Goal: Use online tool/utility: Use online tool/utility

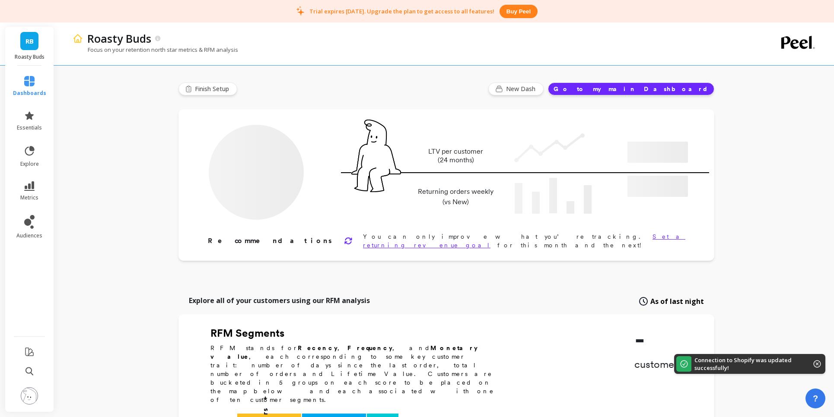
type input "Champions"
type input "476"
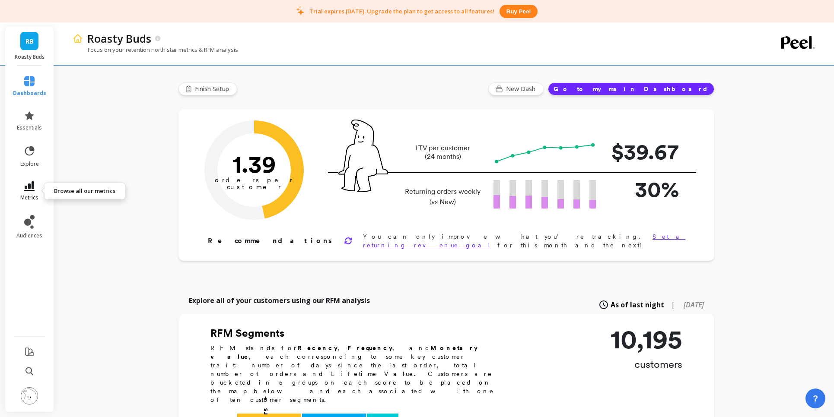
click at [38, 187] on link "metrics" at bounding box center [29, 191] width 33 height 20
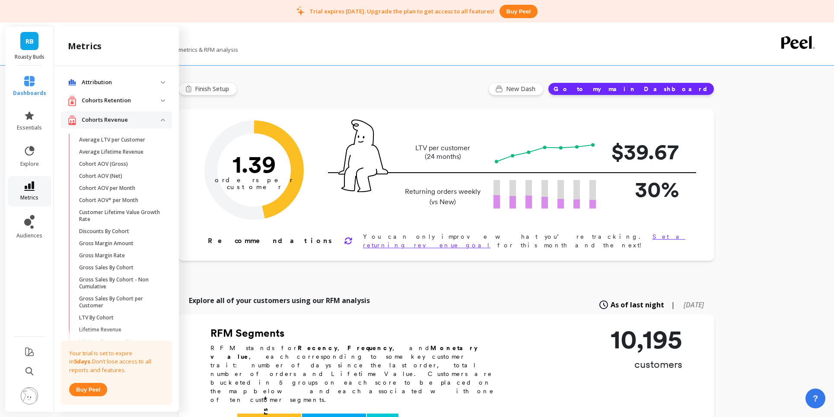
scroll to position [269, 0]
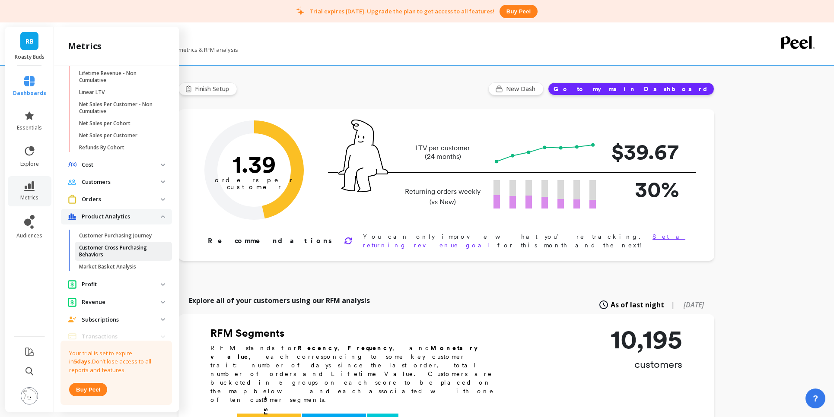
click at [107, 250] on p "Customer Cross Purchasing Behaviors" at bounding box center [120, 252] width 83 height 14
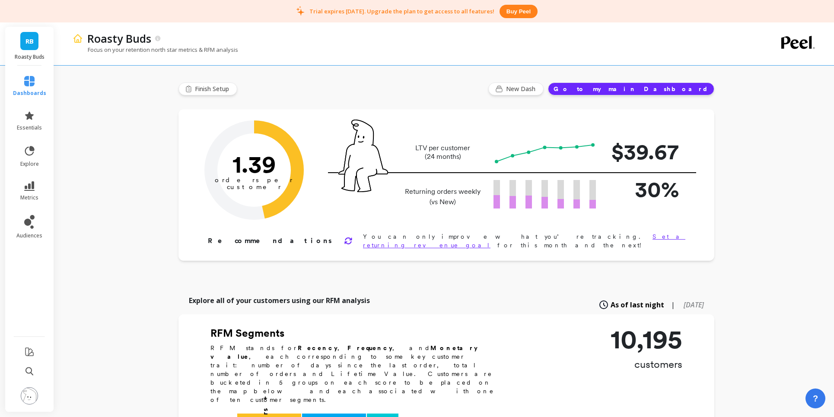
scroll to position [0, 0]
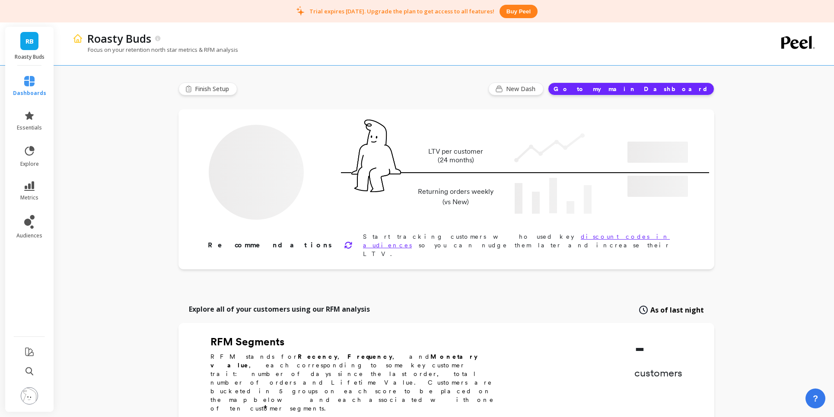
type input "Champions"
type input "476"
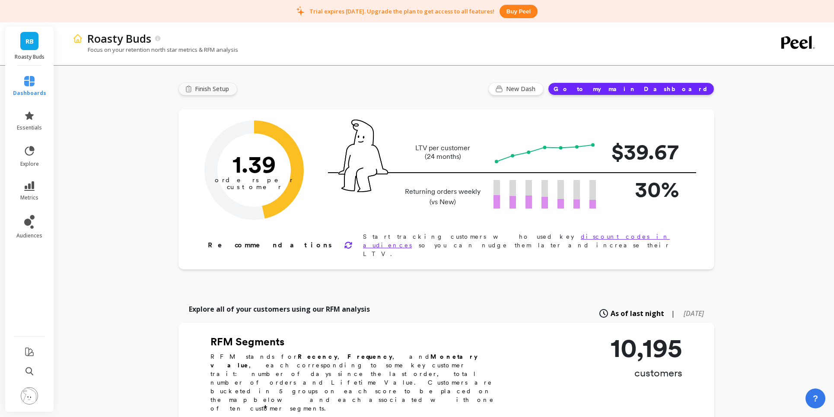
click at [208, 88] on span "Finish Setup" at bounding box center [213, 89] width 37 height 9
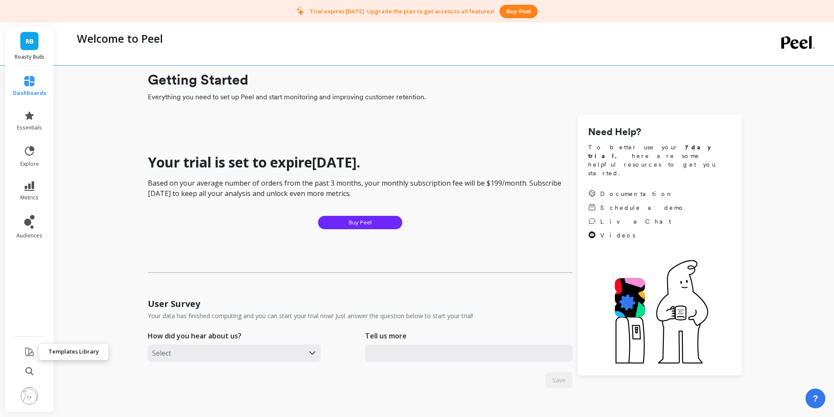
scroll to position [2, 0]
